Goal: Task Accomplishment & Management: Use online tool/utility

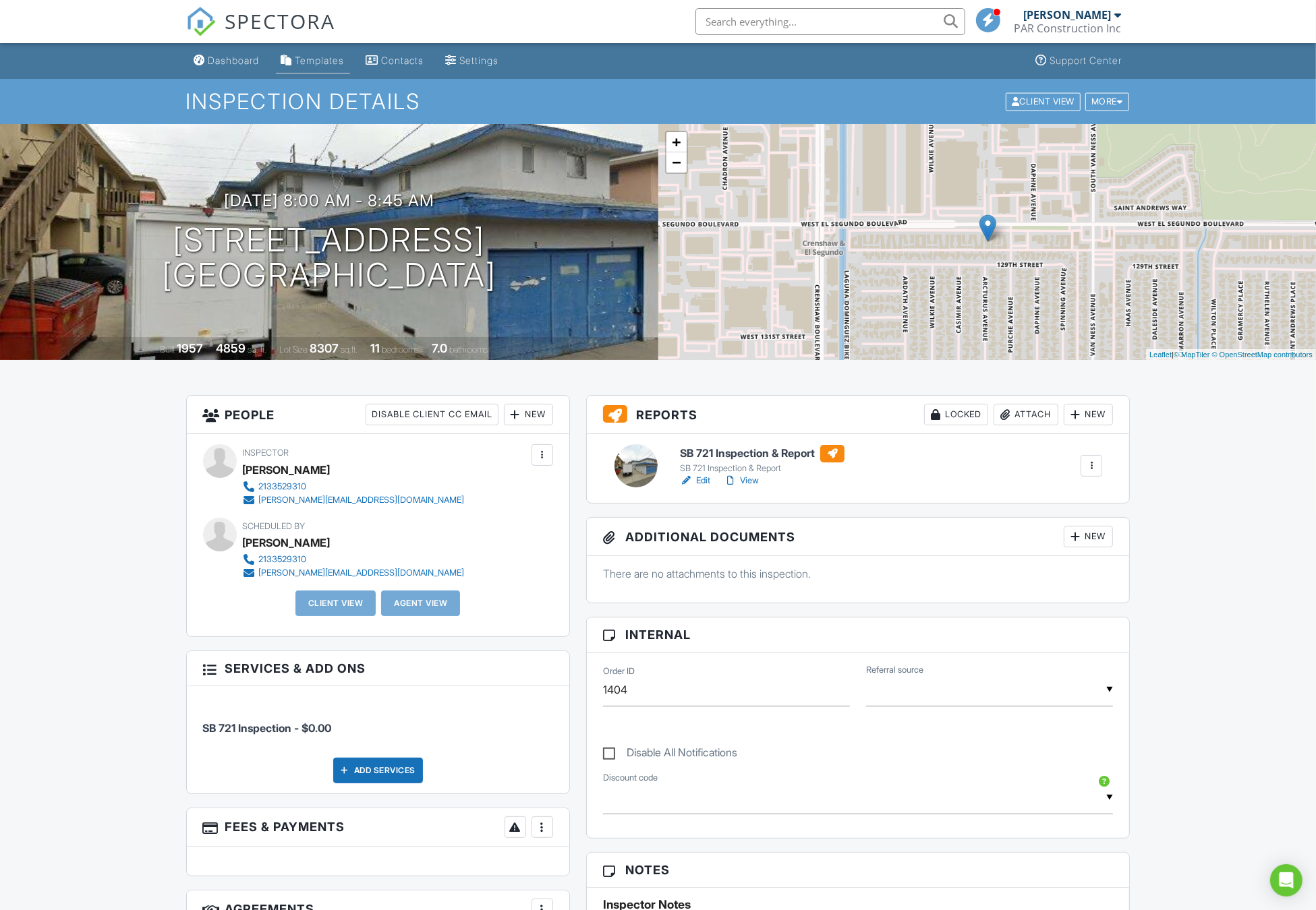
click at [311, 59] on div "Templates" at bounding box center [320, 60] width 49 height 11
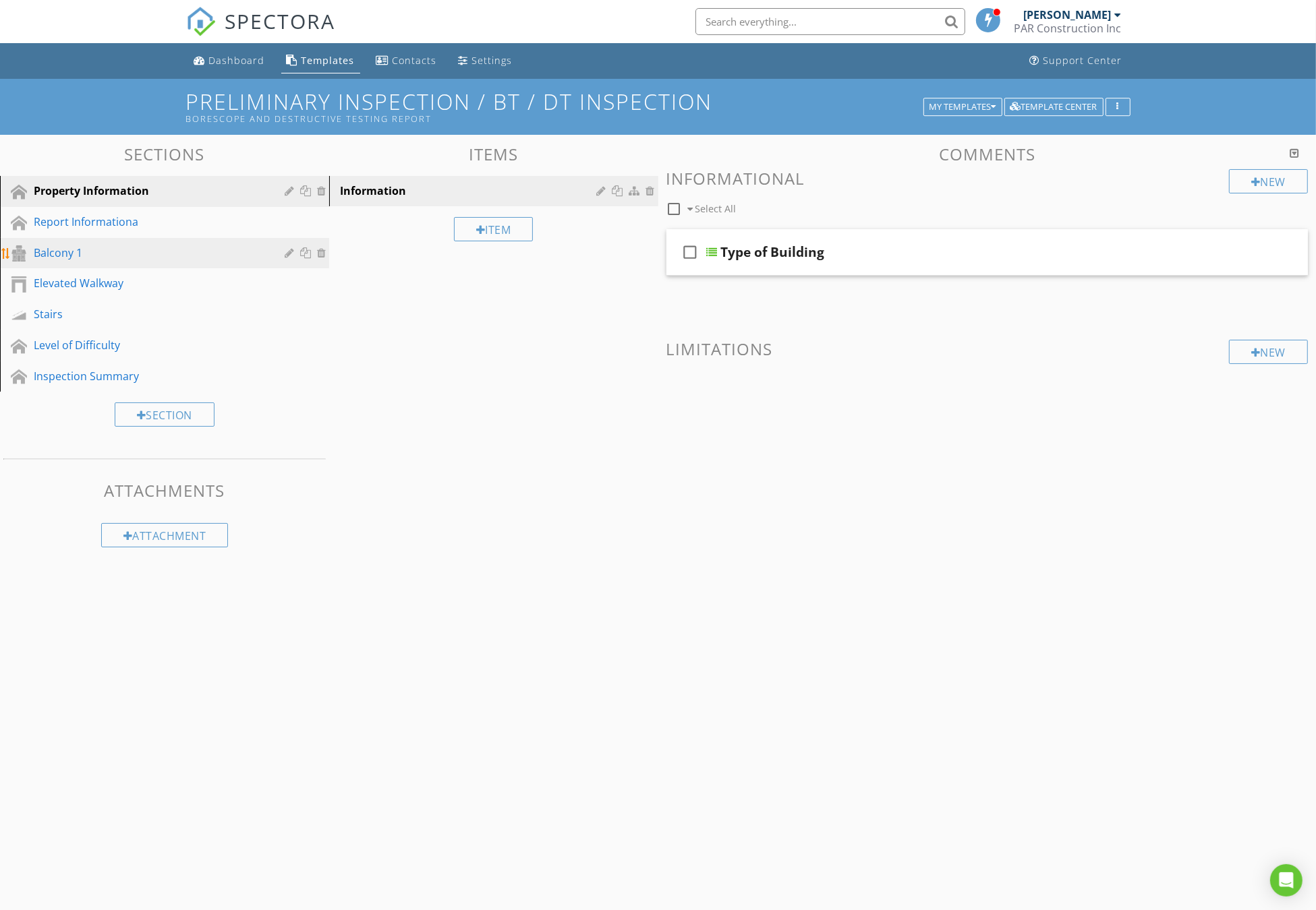
click at [117, 262] on link "Balcony 1" at bounding box center [166, 253] width 325 height 31
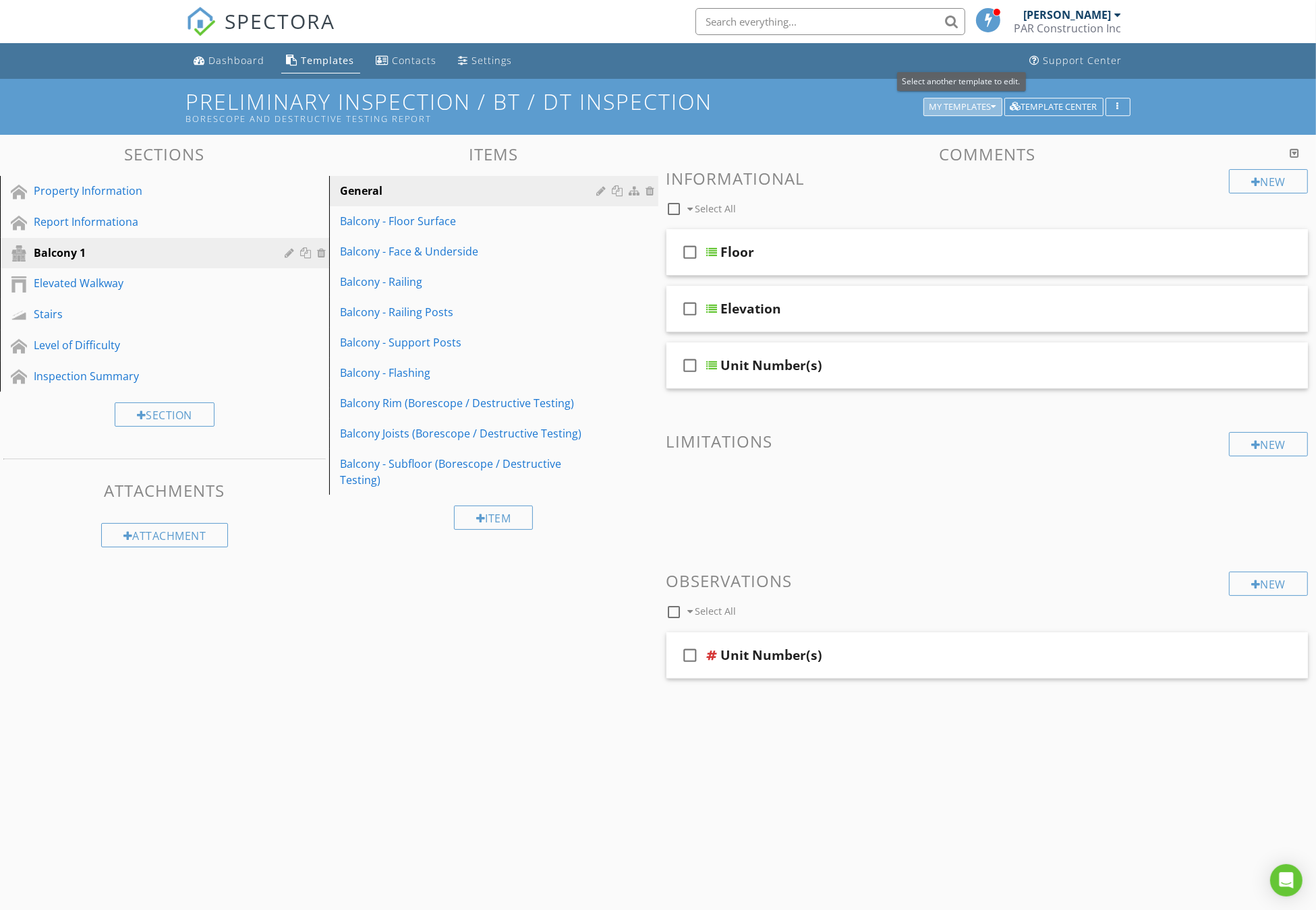
click at [942, 107] on div "My Templates" at bounding box center [963, 107] width 67 height 9
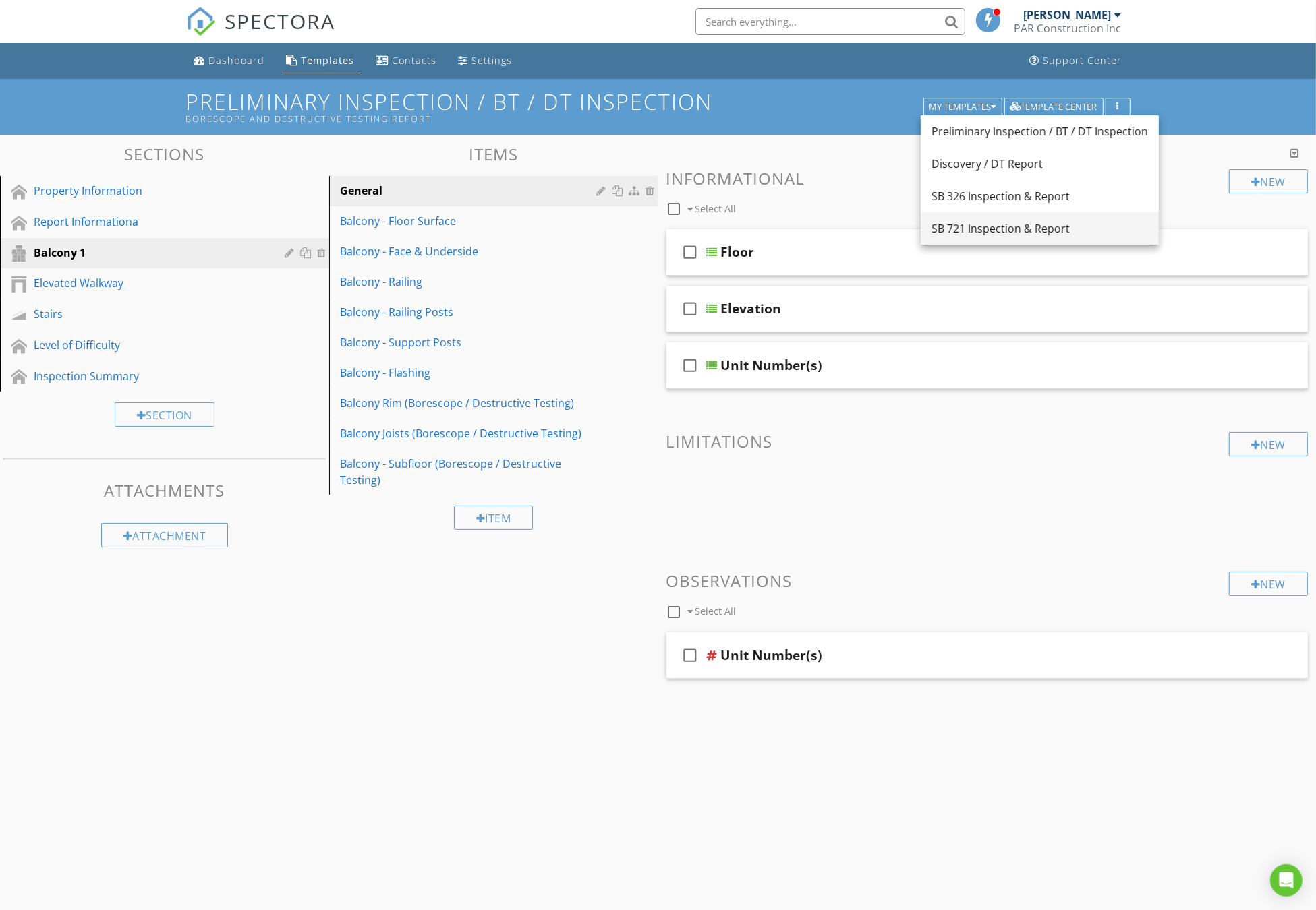
click at [961, 219] on link "SB 721 Inspection & Report" at bounding box center [1040, 228] width 238 height 33
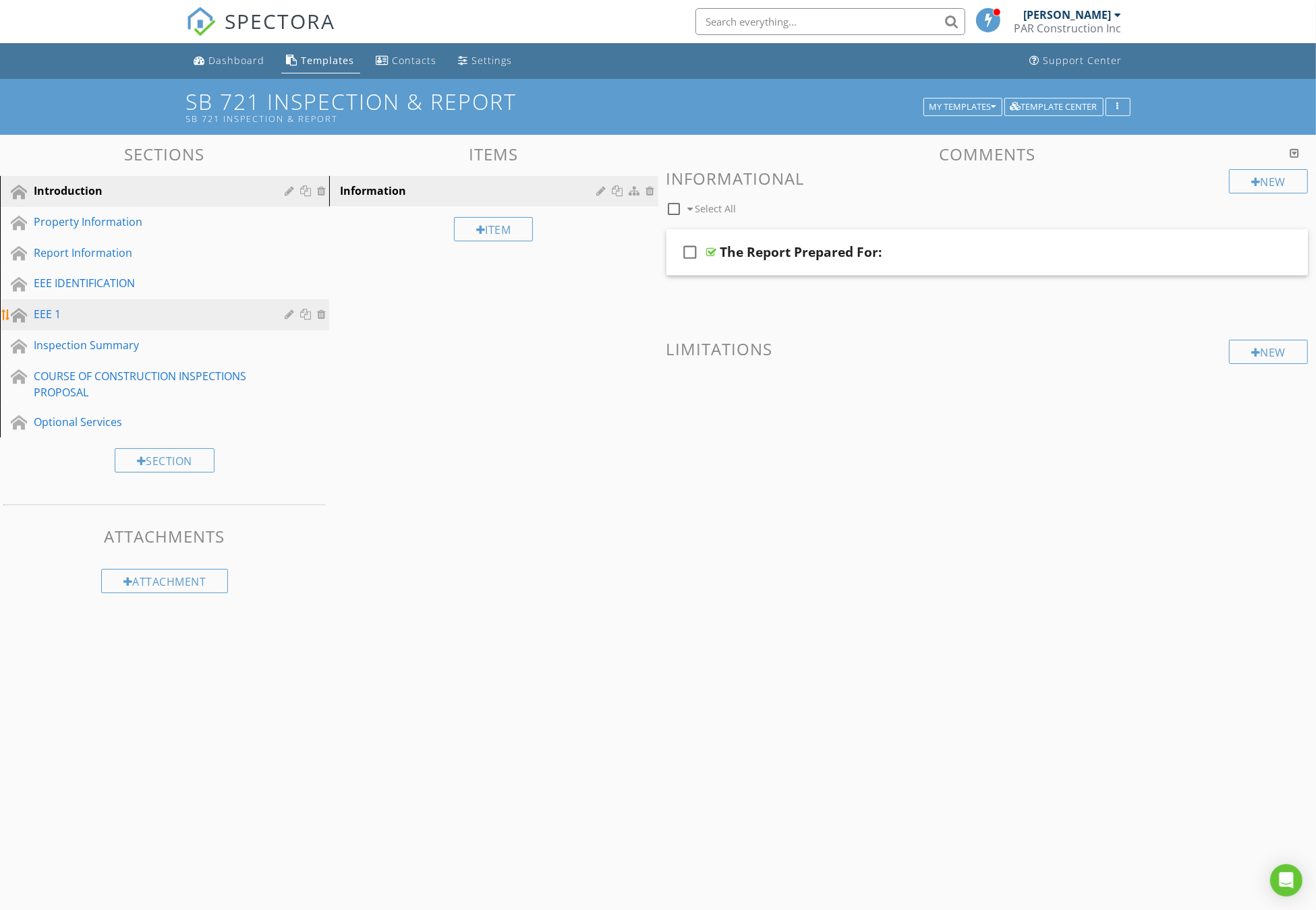
click at [104, 308] on div "EEE 1" at bounding box center [149, 313] width 231 height 16
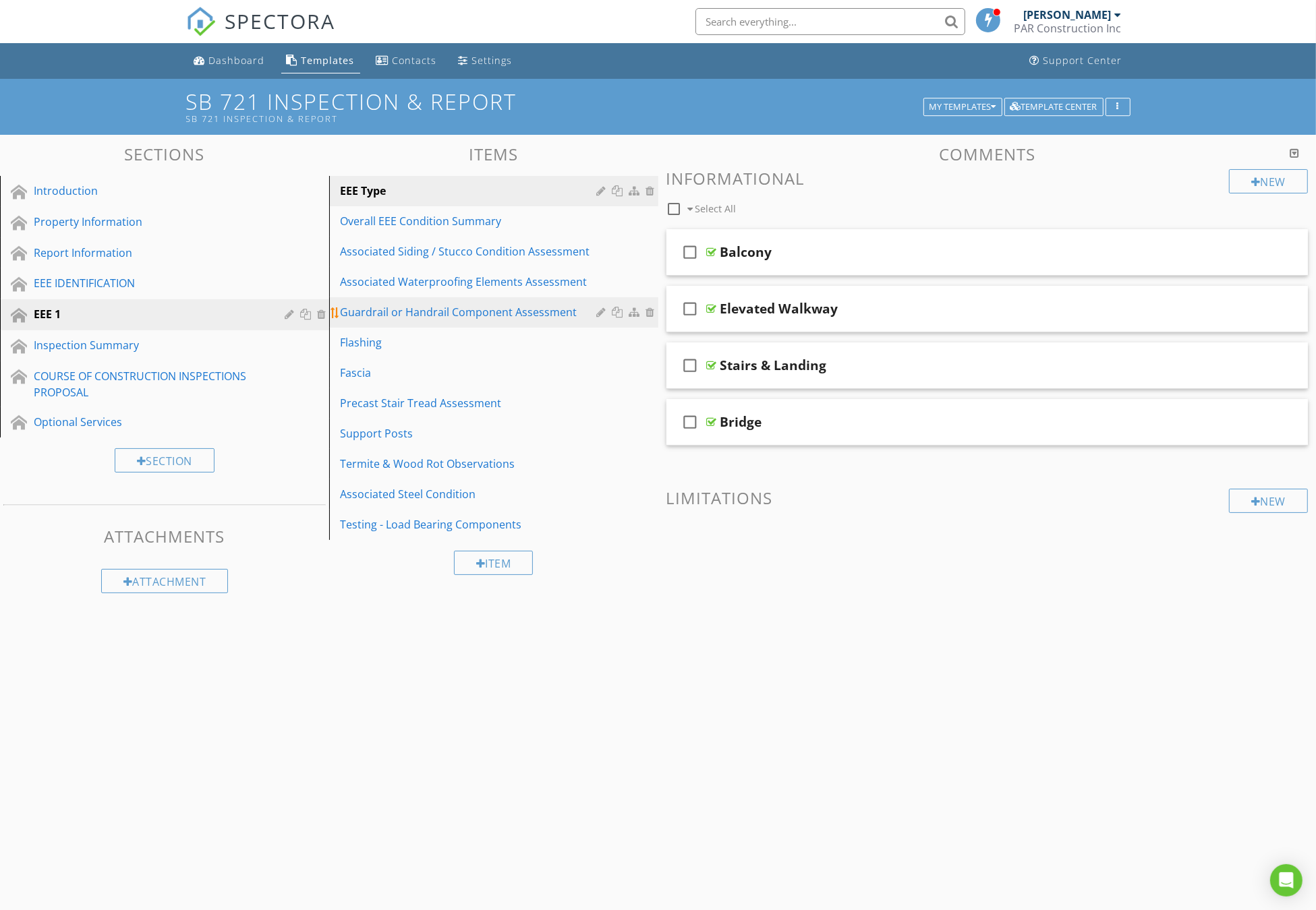
click at [400, 324] on link "Guardrail or Handrail Component Assessment" at bounding box center [495, 312] width 325 height 30
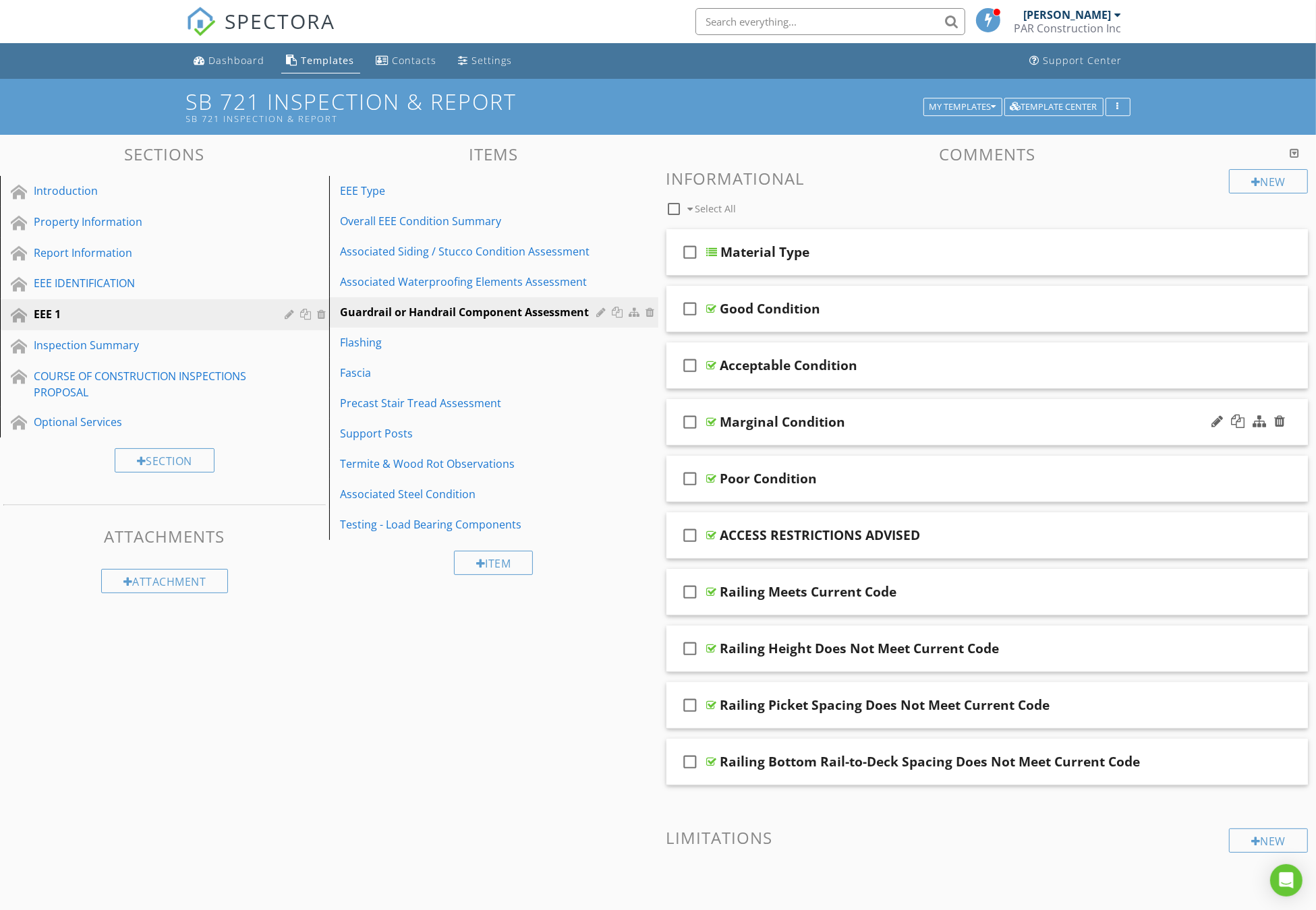
click at [884, 419] on div "Marginal Condition" at bounding box center [951, 422] width 461 height 16
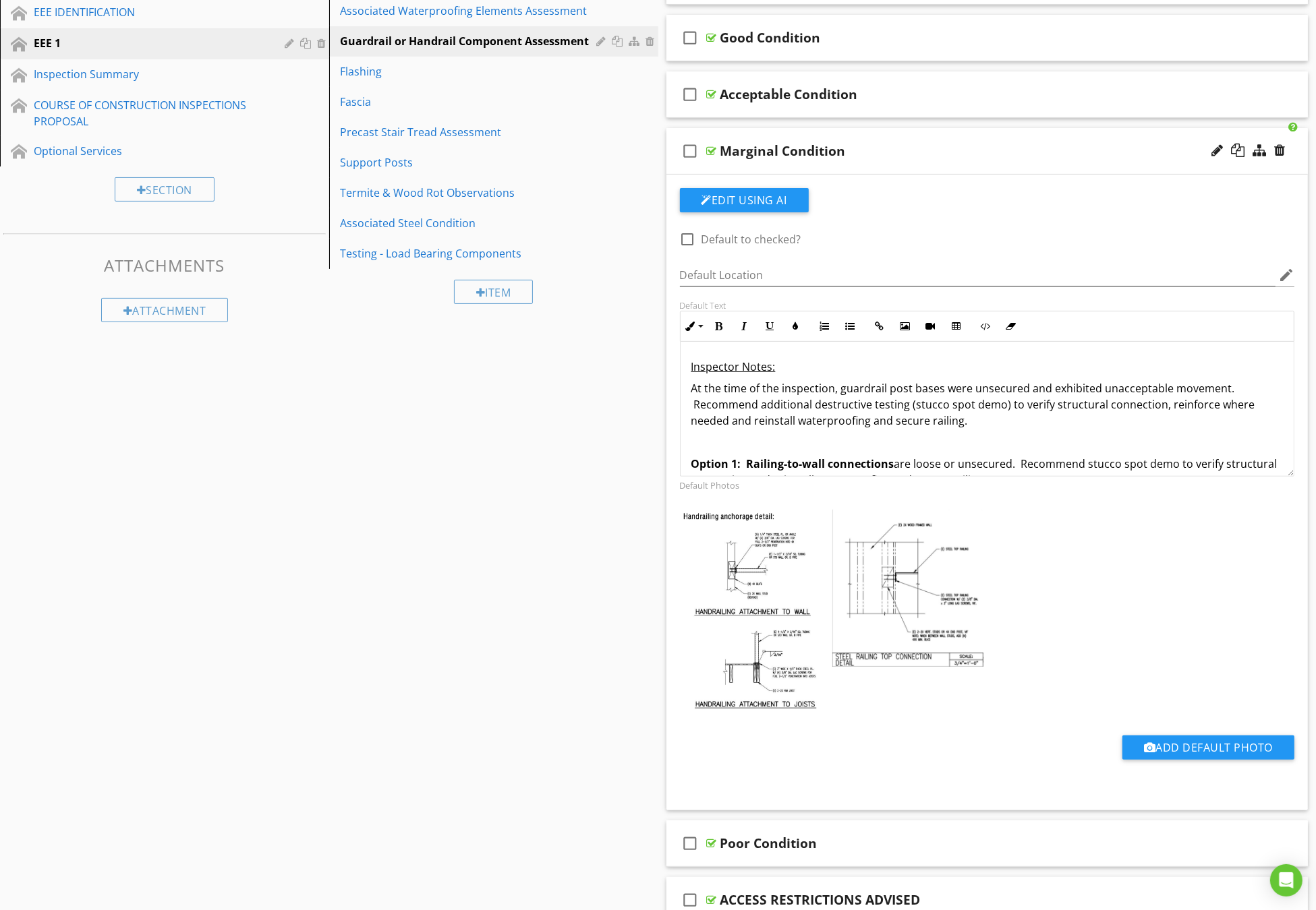
scroll to position [44, 0]
click at [969, 419] on p "At the time of the inspection, guardrail post bases were unsecured and exhibite…" at bounding box center [987, 403] width 592 height 49
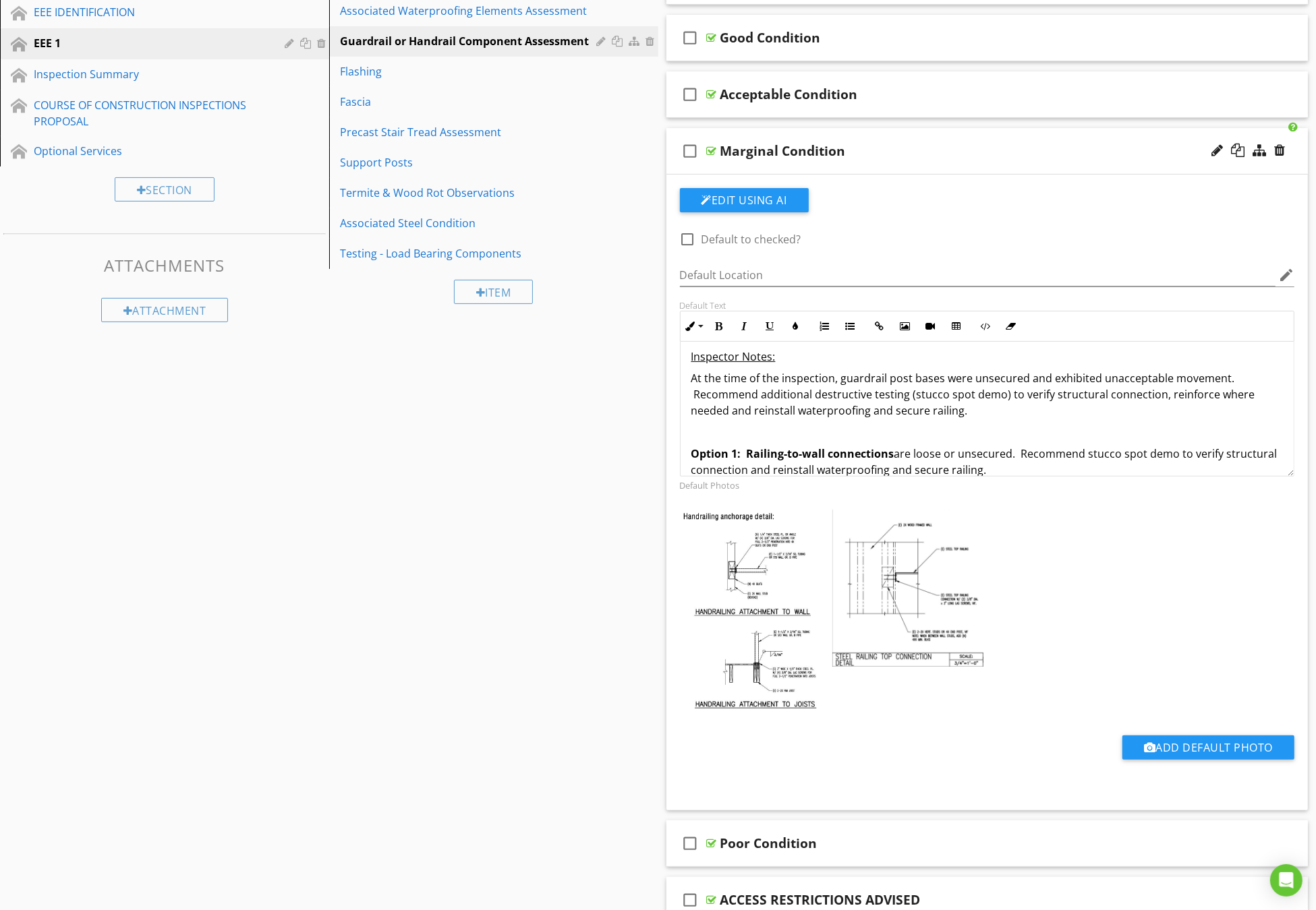
click at [687, 377] on div "Marginal Condition: Non-Emergency Repairs Required Inspector Notes: At the time…" at bounding box center [987, 626] width 614 height 674
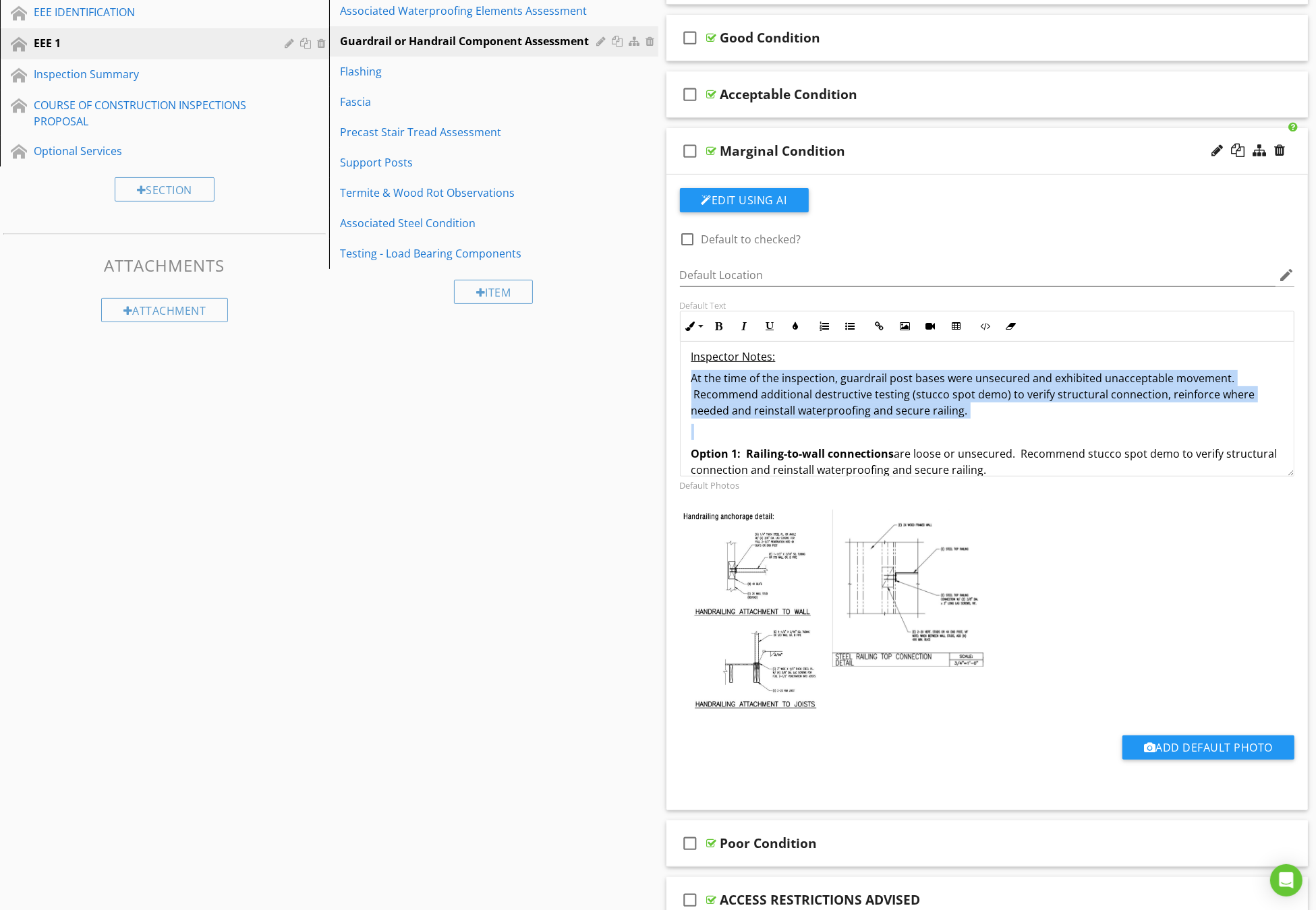
drag, startPoint x: 690, startPoint y: 372, endPoint x: 963, endPoint y: 423, distance: 277.7
click at [963, 423] on div "Marginal Condition: Non-Emergency Repairs Required Inspector Notes: At the time…" at bounding box center [987, 626] width 614 height 674
copy p "At the time of the inspection, guardrail post bases were unsecured and exhibite…"
click at [907, 397] on p "At the time of the inspection, guardrail post bases were unsecured and exhibite…" at bounding box center [987, 395] width 592 height 49
